Goal: Navigation & Orientation: Find specific page/section

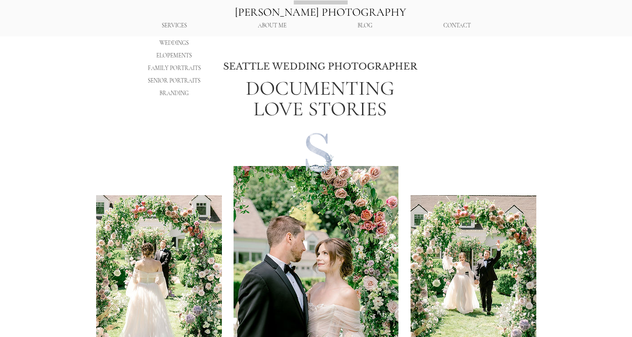
click at [169, 28] on p "SERVICES" at bounding box center [174, 26] width 34 height 16
click at [172, 24] on p "SERVICES" at bounding box center [174, 26] width 34 height 16
click at [172, 70] on p "FAMILY PORTRAITS" at bounding box center [174, 68] width 59 height 13
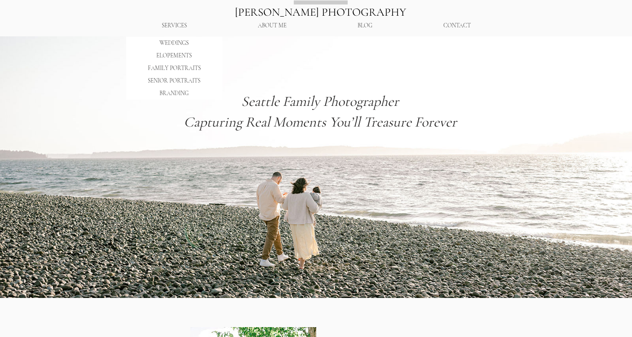
click at [176, 42] on p "WEDDINGS" at bounding box center [174, 43] width 35 height 13
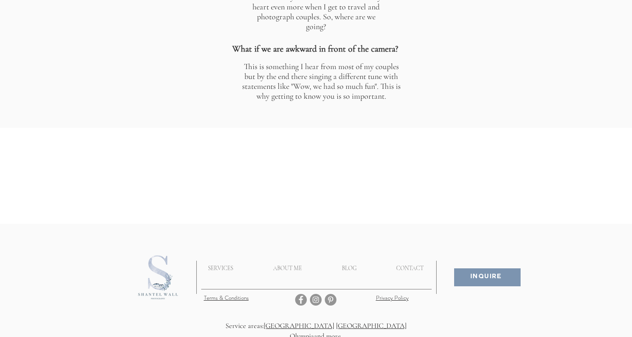
scroll to position [4574, 0]
